Goal: Task Accomplishment & Management: Manage account settings

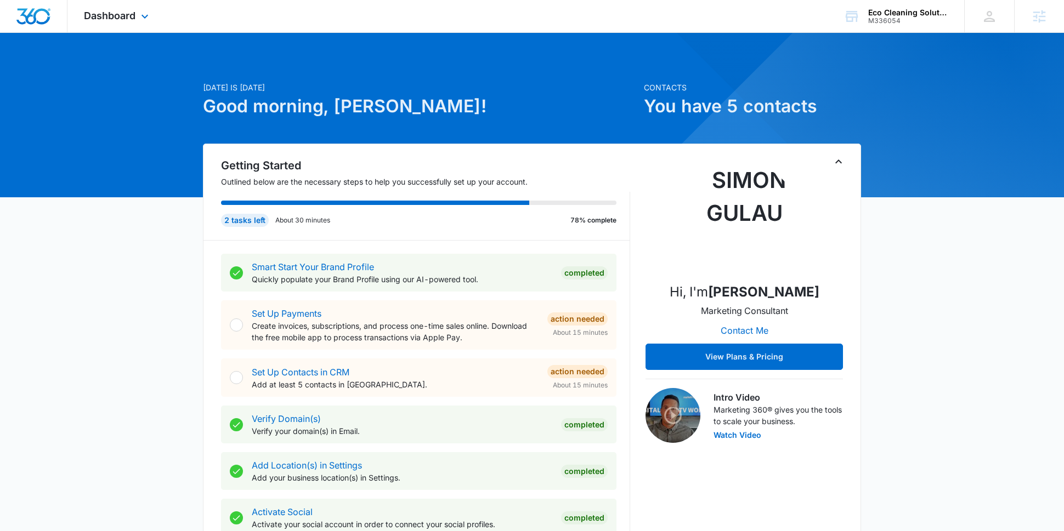
click at [126, 9] on div "Dashboard Apps Reputation Websites Forms CRM Email Social Payments POS Content …" at bounding box center [117, 16] width 100 height 32
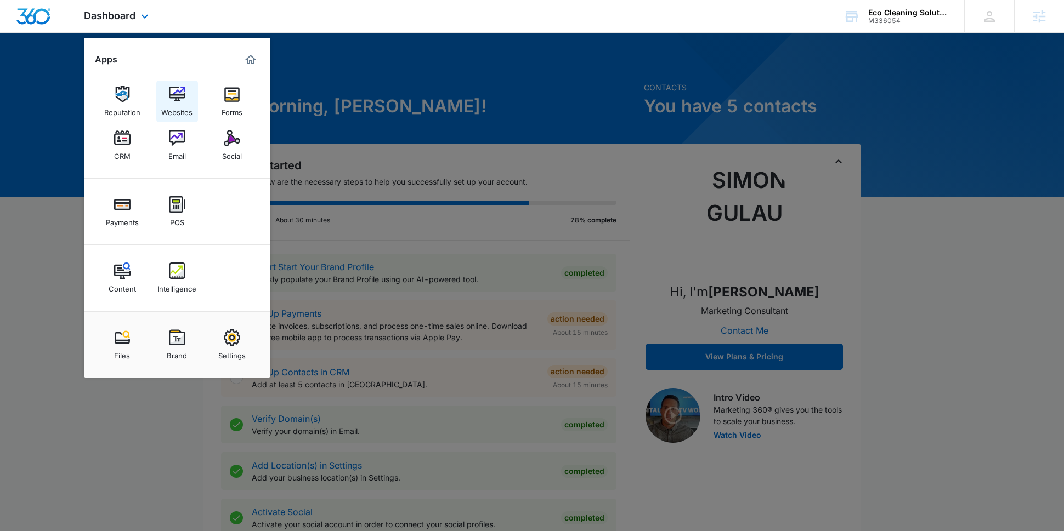
click at [177, 86] on img at bounding box center [177, 94] width 16 height 16
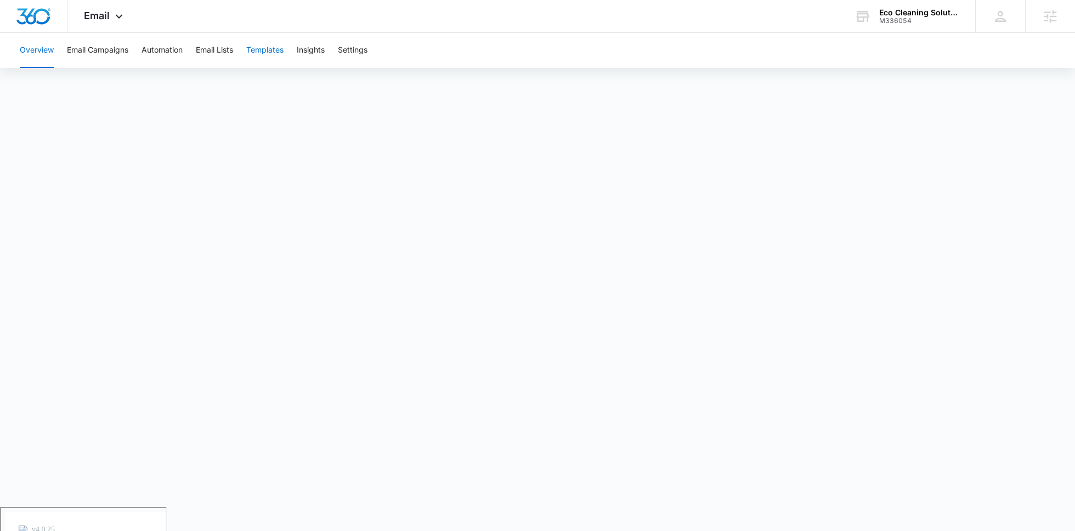
click at [261, 38] on button "Templates" at bounding box center [264, 50] width 37 height 35
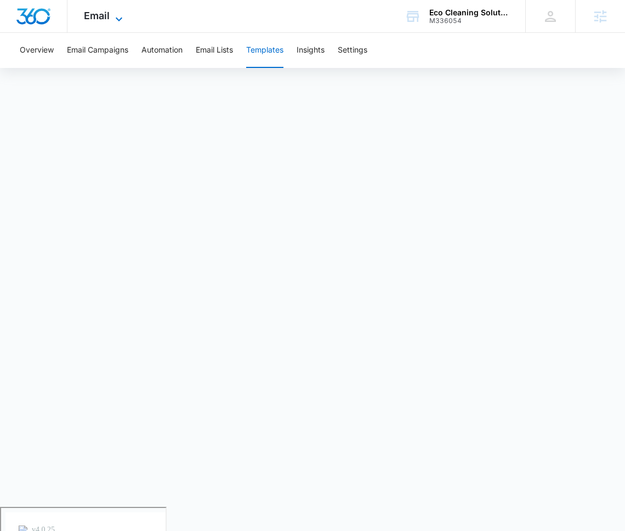
click at [116, 18] on icon at bounding box center [119, 19] width 7 height 4
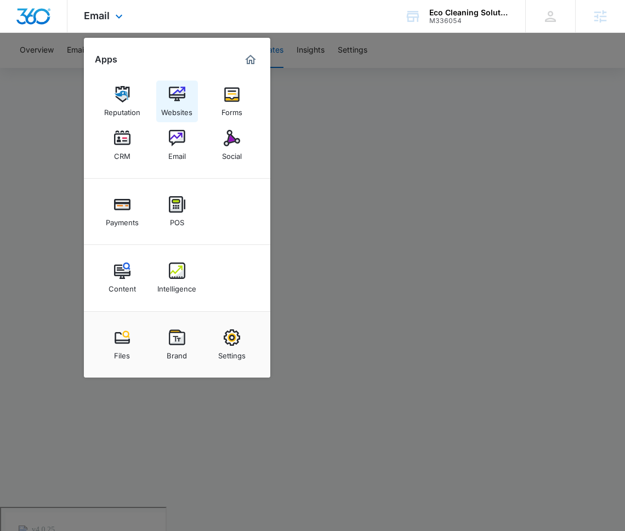
drag, startPoint x: 169, startPoint y: 105, endPoint x: 186, endPoint y: 103, distance: 17.7
click at [404, 314] on div at bounding box center [312, 265] width 625 height 531
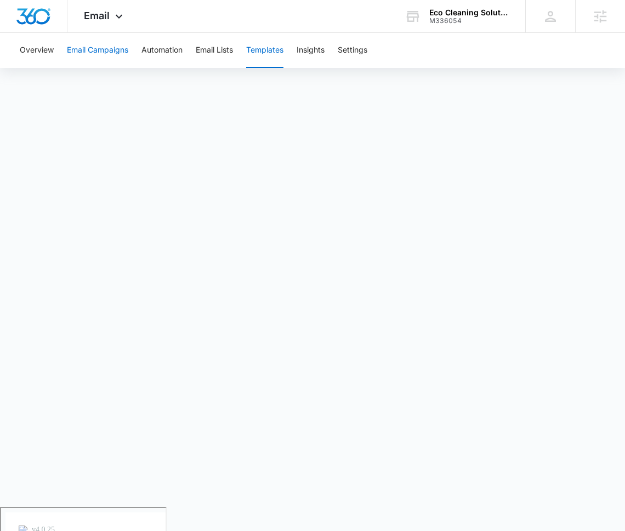
click at [93, 50] on button "Email Campaigns" at bounding box center [97, 50] width 61 height 35
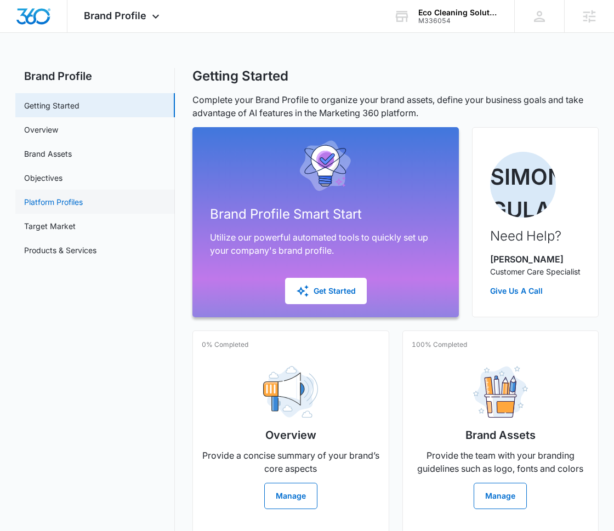
click at [83, 196] on link "Platform Profiles" at bounding box center [53, 202] width 59 height 12
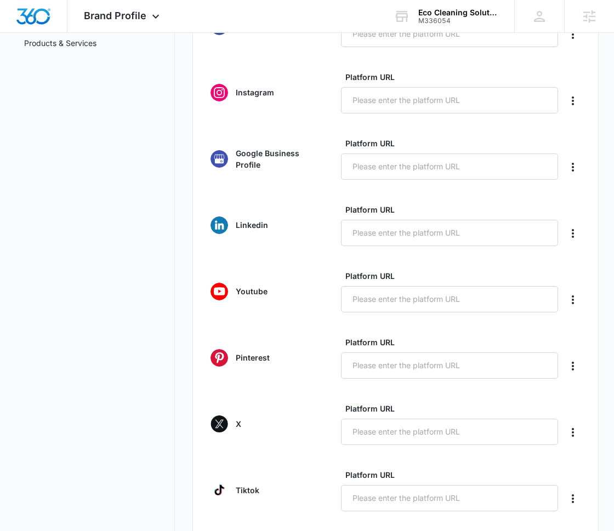
scroll to position [410, 0]
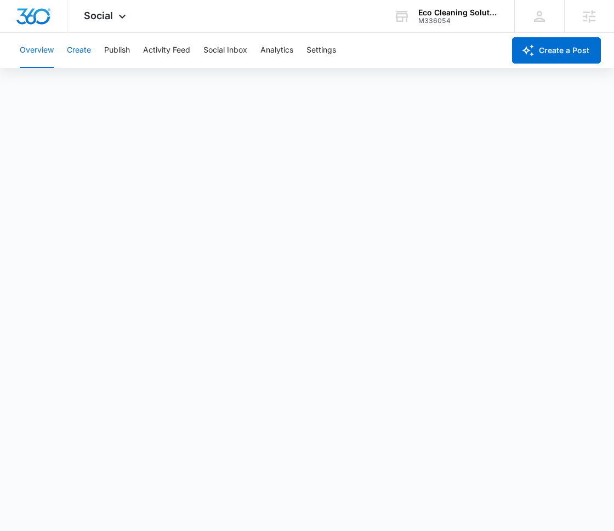
click at [74, 46] on button "Create" at bounding box center [79, 50] width 24 height 35
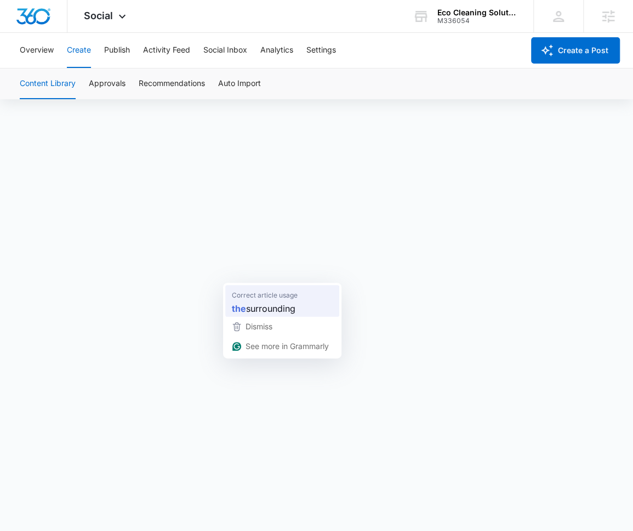
click at [245, 293] on span "Correct article usage" at bounding box center [265, 295] width 66 height 11
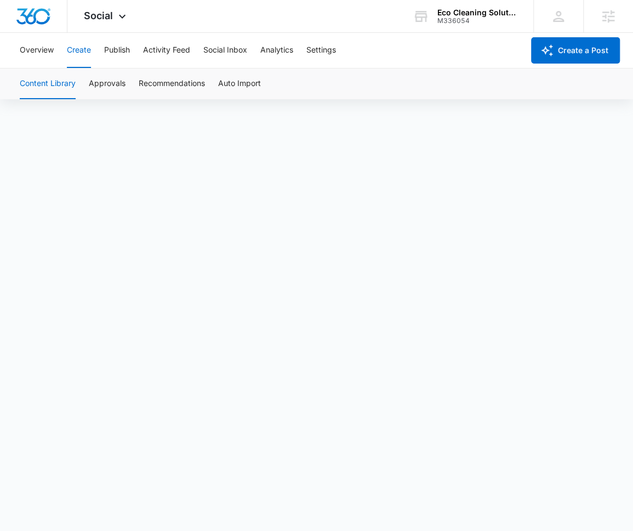
scroll to position [8, 0]
click at [116, 83] on button "Approvals" at bounding box center [107, 84] width 37 height 31
click at [50, 84] on button "Content Library" at bounding box center [48, 84] width 56 height 31
click at [107, 84] on button "Approvals" at bounding box center [107, 84] width 37 height 31
click at [124, 40] on button "Publish" at bounding box center [117, 50] width 26 height 35
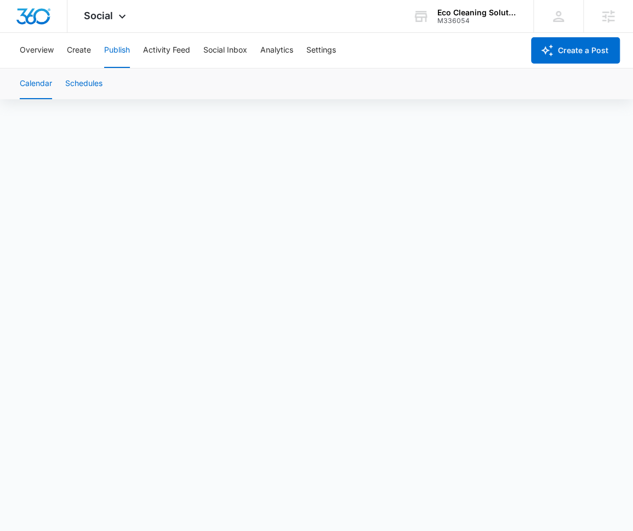
click at [72, 88] on button "Schedules" at bounding box center [83, 84] width 37 height 31
click at [111, 4] on div "Social Apps Reputation Websites Forms CRM Email Social Payments POS Content Int…" at bounding box center [106, 16] width 78 height 32
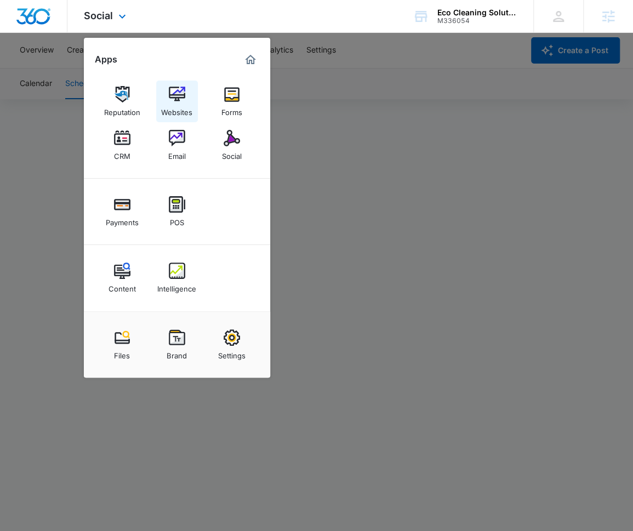
click at [172, 109] on div "Websites" at bounding box center [176, 110] width 31 height 14
